Goal: Navigation & Orientation: Find specific page/section

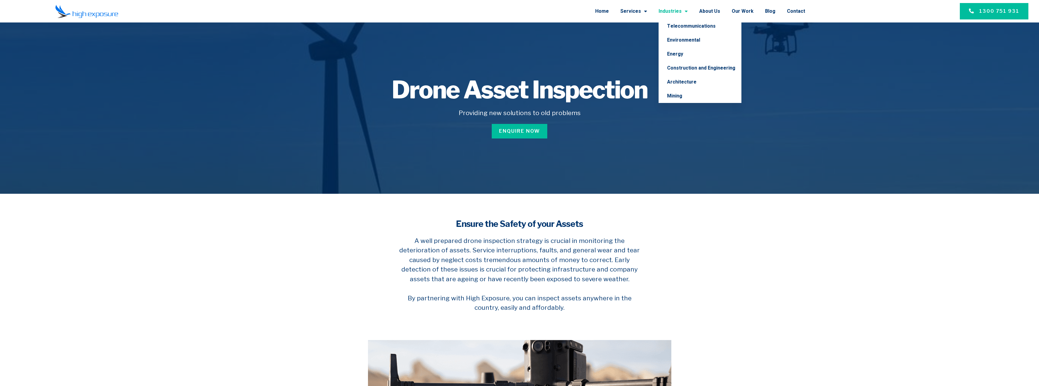
click at [856, 86] on div at bounding box center [519, 107] width 1039 height 171
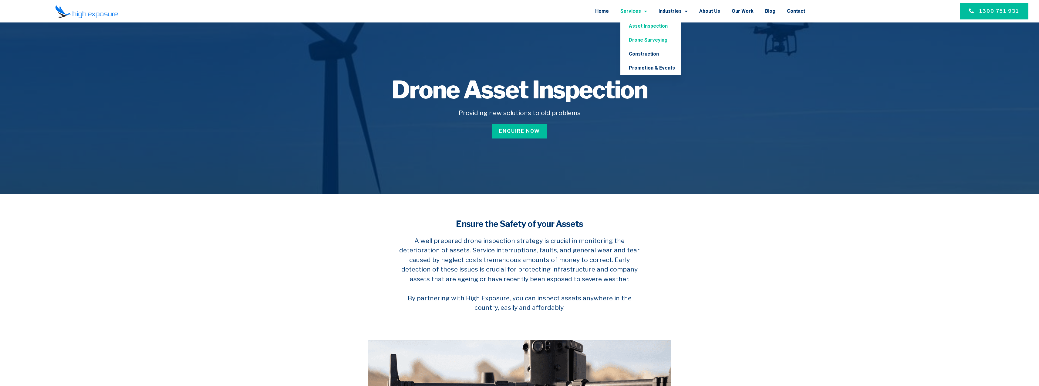
click at [652, 46] on link "Drone Surveying" at bounding box center [650, 40] width 61 height 14
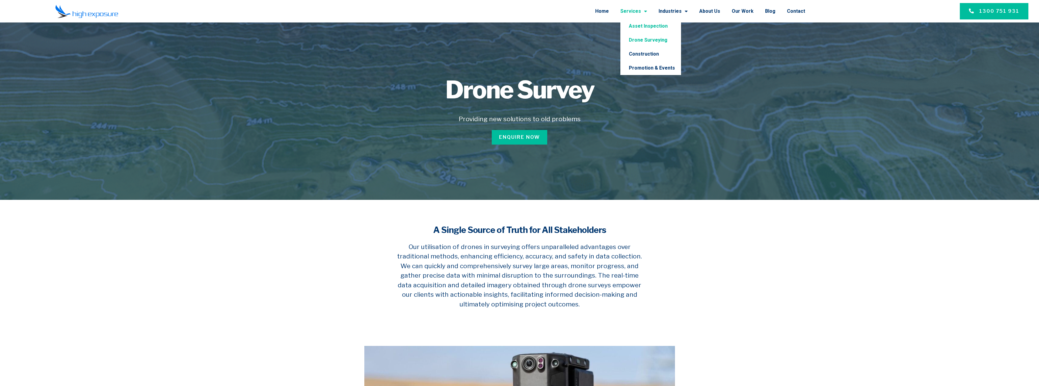
click at [638, 24] on link "Asset Inspection" at bounding box center [650, 26] width 61 height 14
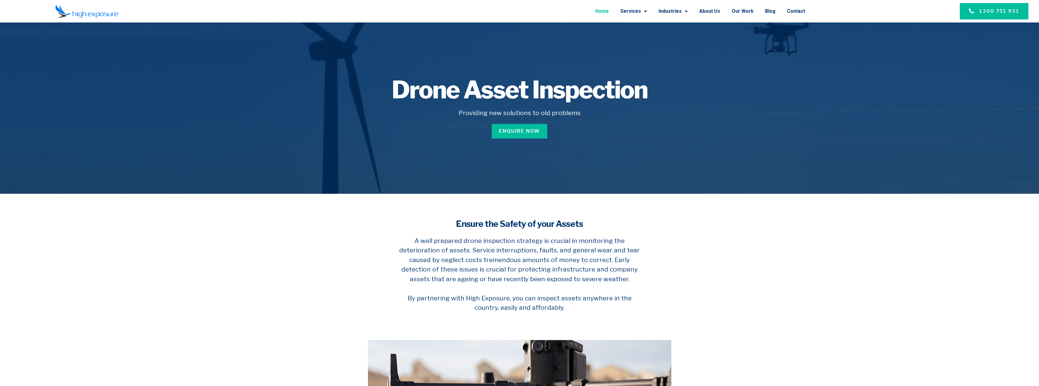
click at [606, 12] on link "Home" at bounding box center [602, 11] width 14 height 16
